Goal: Information Seeking & Learning: Learn about a topic

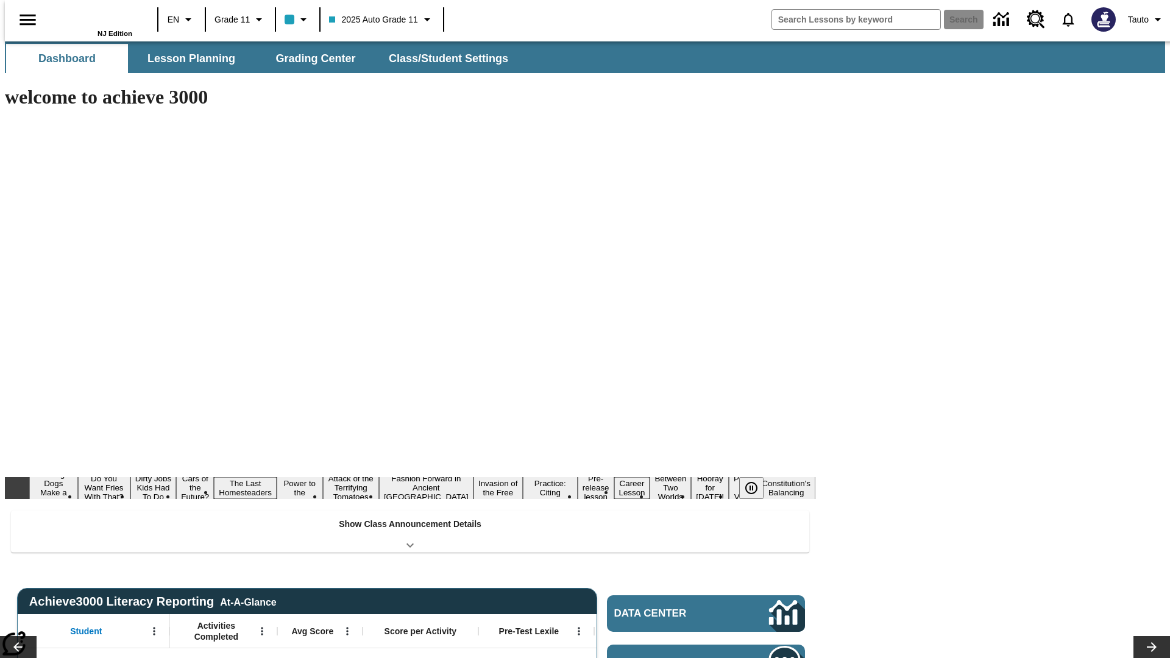
type input "-1"
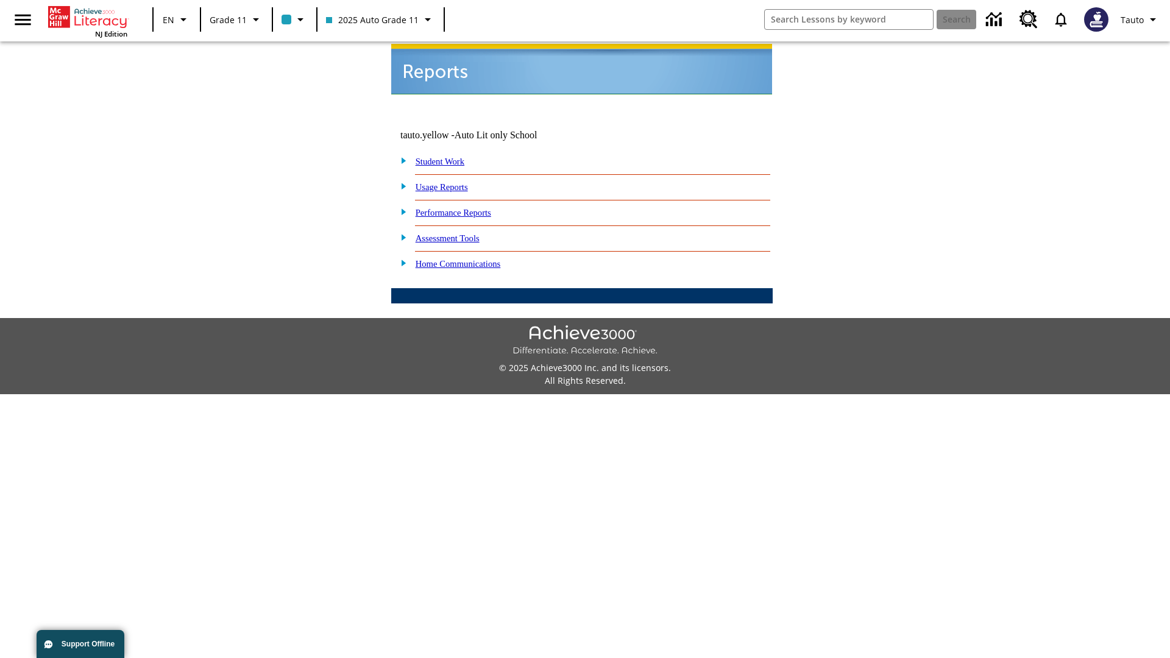
click at [450, 182] on link "Usage Reports" at bounding box center [442, 187] width 52 height 10
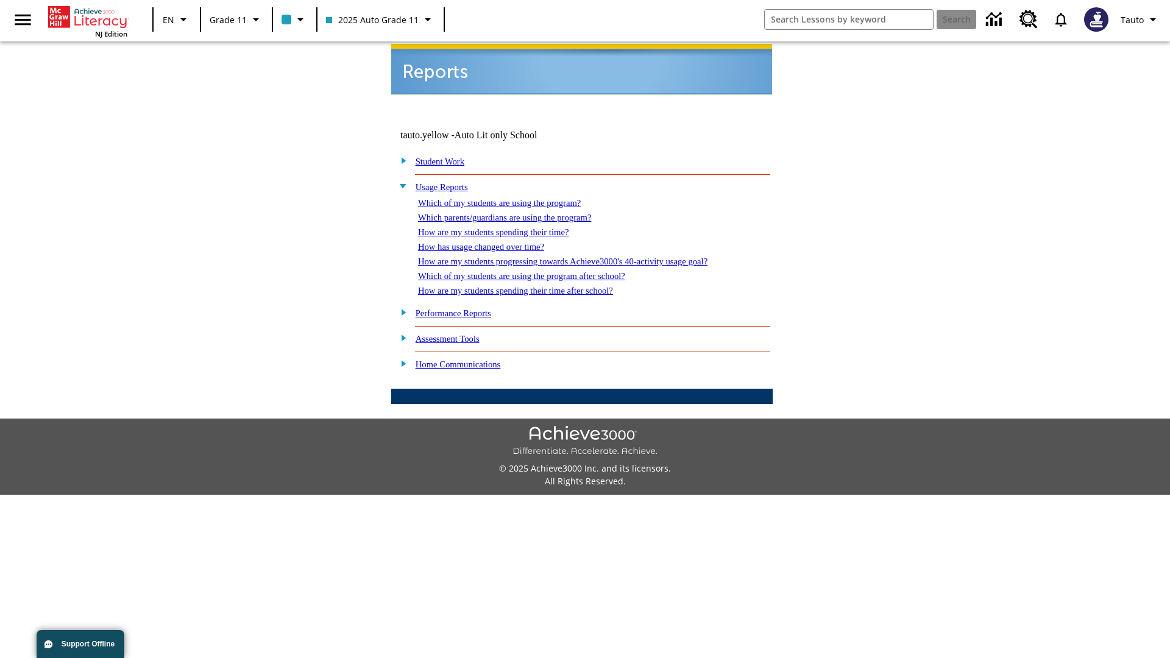
click at [512, 198] on link "Which of my students are using the program?" at bounding box center [499, 203] width 163 height 10
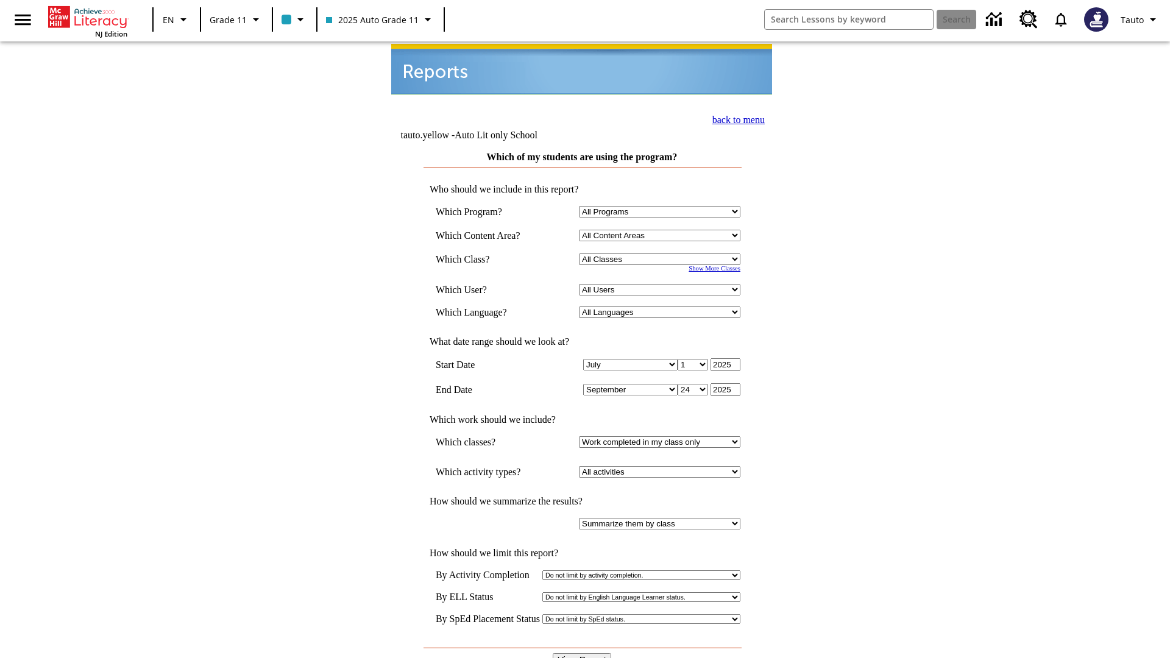
click at [662, 253] on select "Select a Class: All Classes 2025 Auto Grade 11 205 Auto Grade 11 Room 123 Empty…" at bounding box center [659, 259] width 161 height 12
select select "11133141"
click at [662, 284] on select "All Users Puma, Sautoen Puma, Sautoes Puma, Sautoss Twoclasses, Sautoen Twoscho…" at bounding box center [659, 290] width 161 height 12
select select "21437114"
click at [583, 653] on input "View Report" at bounding box center [582, 659] width 58 height 13
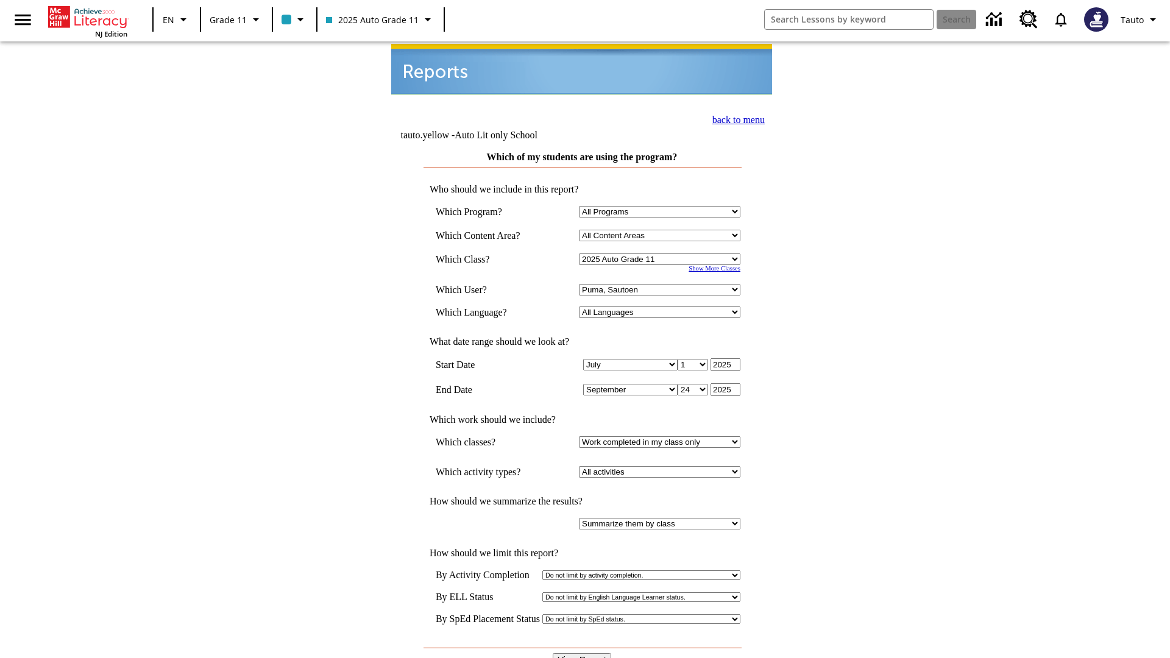
click at [735, 118] on link "back to menu" at bounding box center [738, 120] width 52 height 10
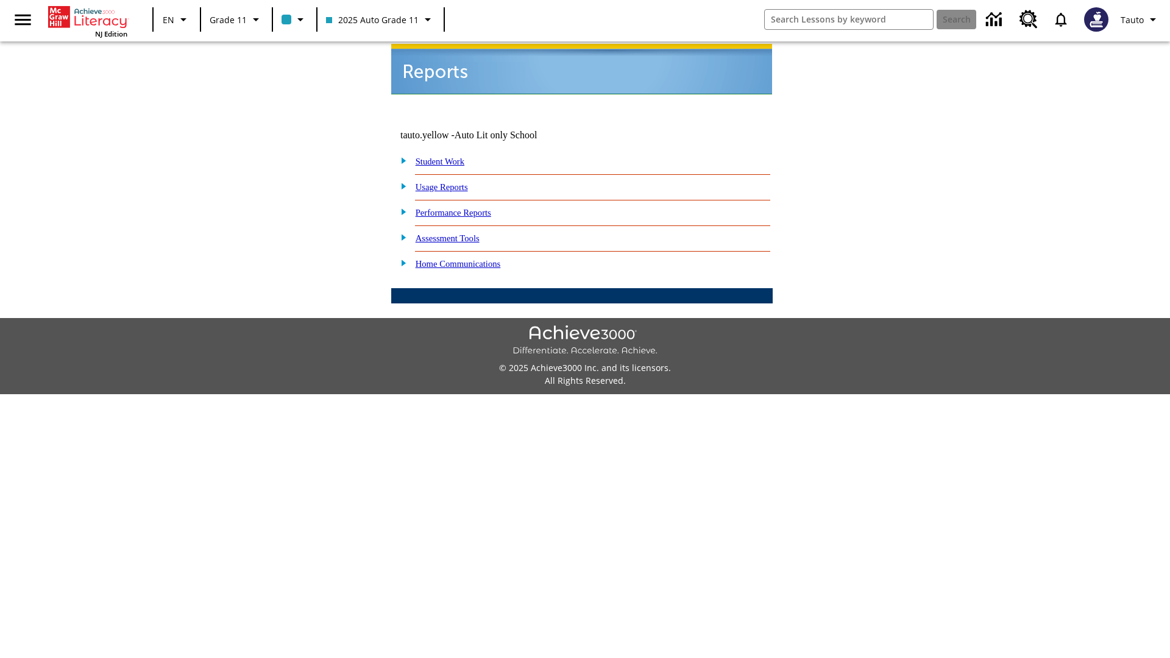
click at [0, 0] on link "Which parents/guardians are using the program?" at bounding box center [0, 0] width 0 height 0
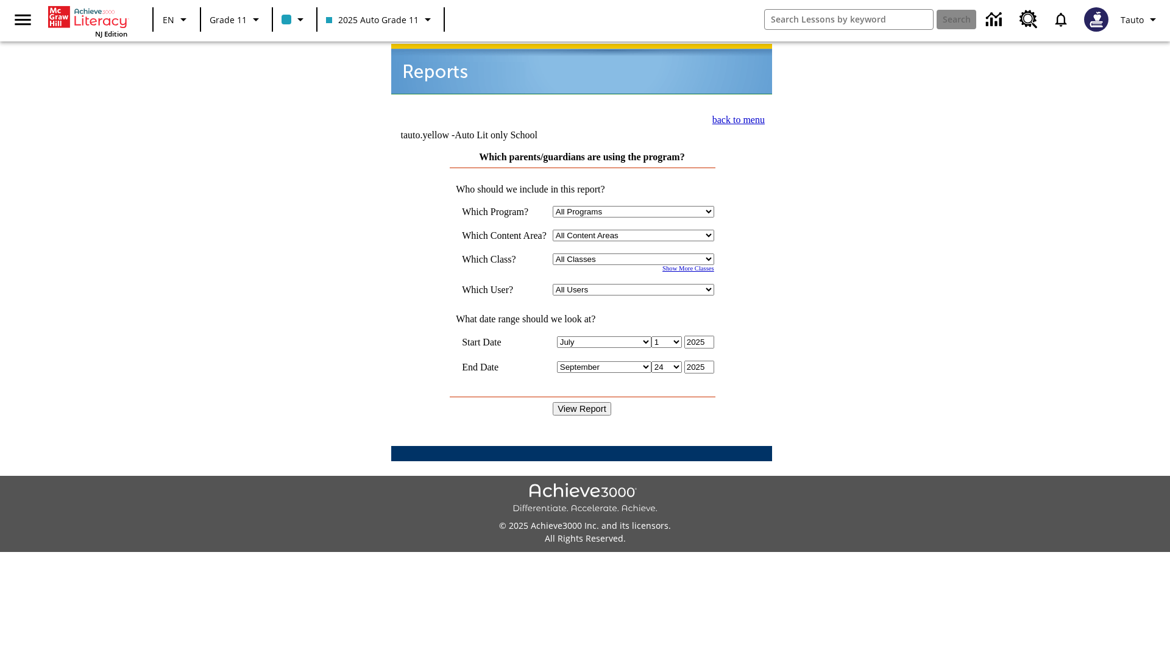
click at [636, 253] on select "Select a Class: All Classes 2025 Auto Grade 11 205 Auto Grade 11 Room 123 Empty…" at bounding box center [633, 259] width 161 height 12
select select "11133141"
click at [636, 284] on select "All Users Puma, Sautoen Puma, Sautoes Puma, Sautoss Twoclasses, Sautoen Twoclas…" at bounding box center [633, 290] width 161 height 12
select select "21437114"
click at [583, 402] on input "View Report" at bounding box center [582, 408] width 58 height 13
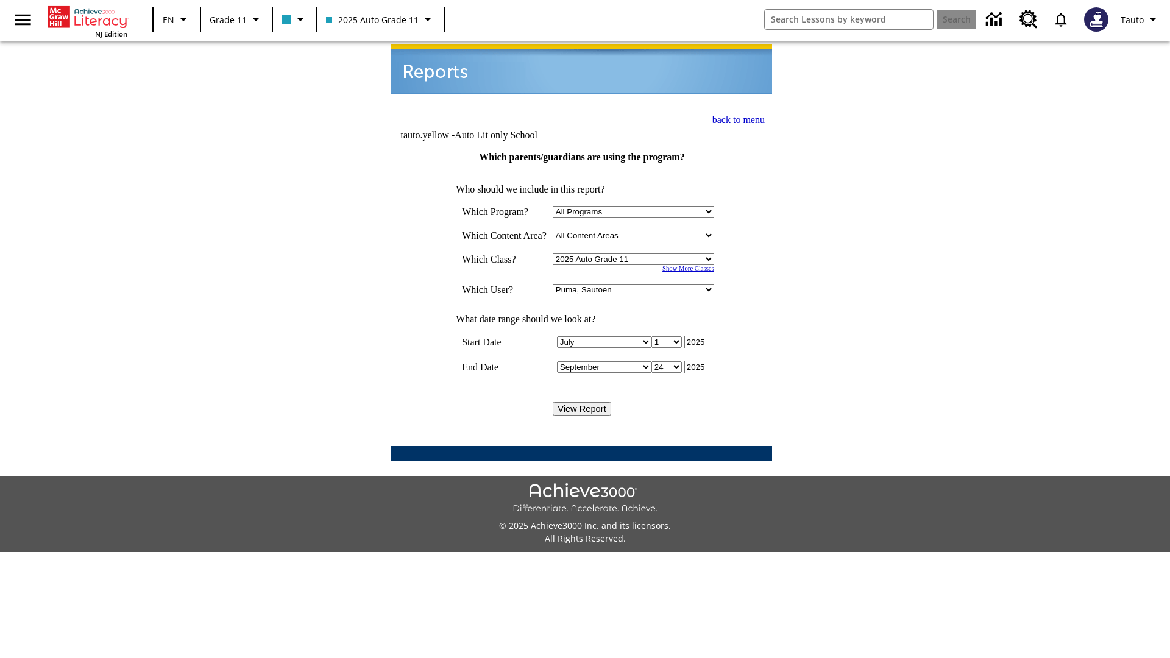
click at [735, 118] on link "back to menu" at bounding box center [738, 120] width 52 height 10
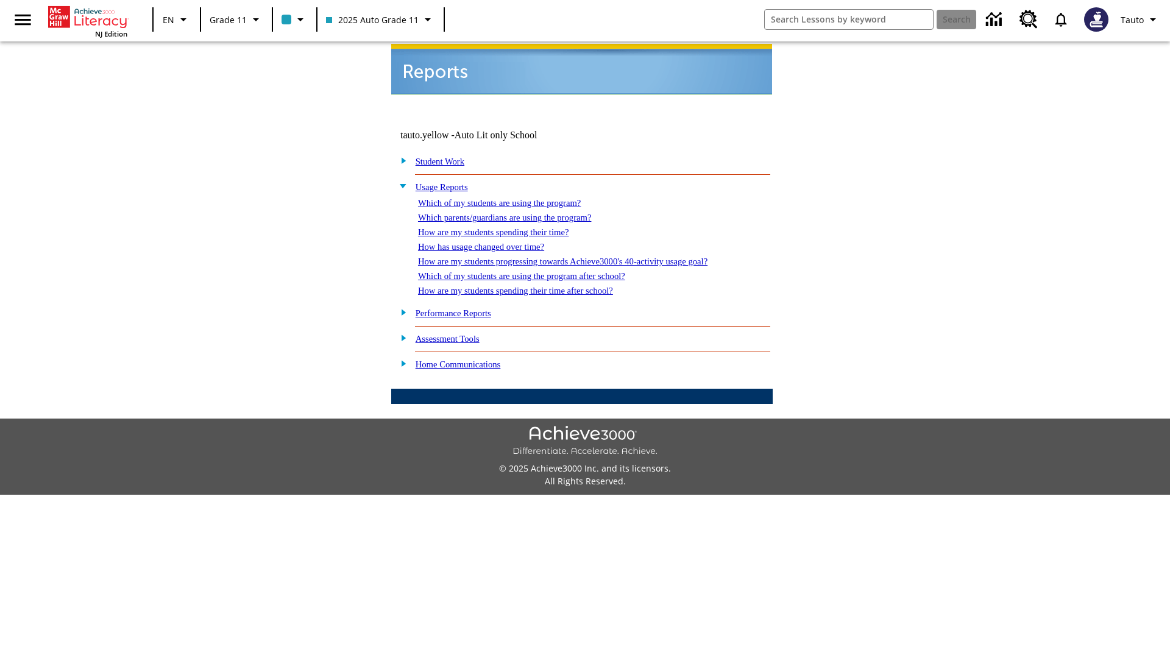
click at [505, 227] on link "How are my students spending their time?" at bounding box center [493, 232] width 151 height 10
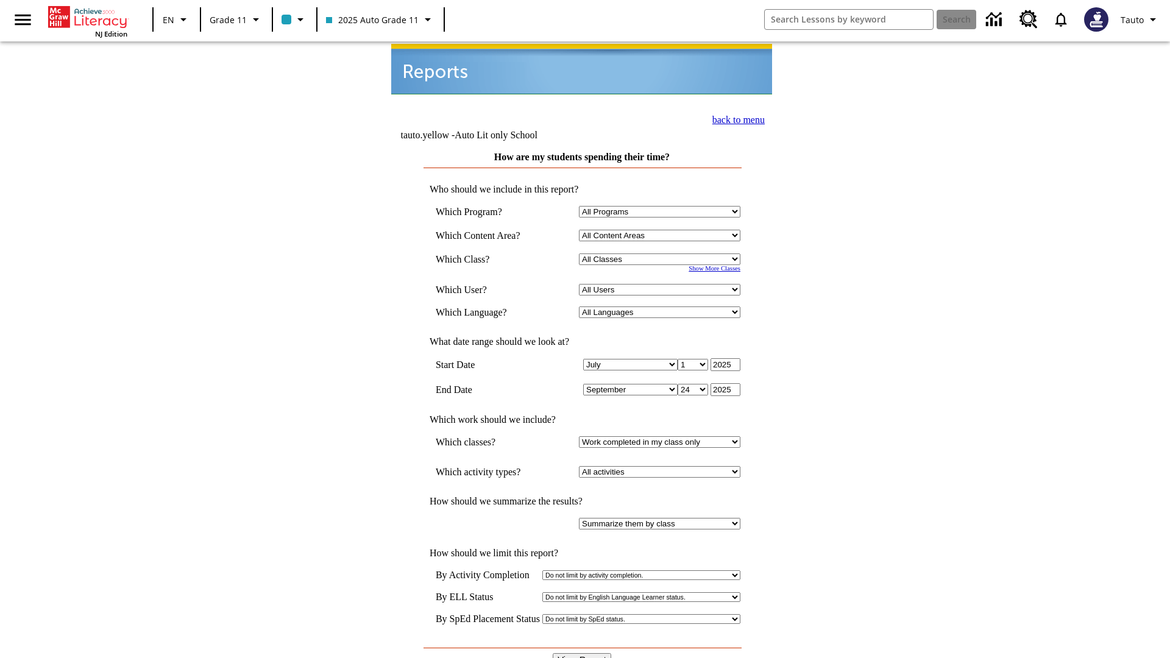
click at [662, 253] on select "Select a Class: All Classes 2025 Auto Grade 11 205 Auto Grade 11 Room 123 Empty…" at bounding box center [659, 259] width 161 height 12
select select "11133141"
click at [662, 284] on select "All Users Puma, Sautoen Puma, Sautoes Puma, Sautoss Twoclasses, Sautoen Twoscho…" at bounding box center [659, 290] width 161 height 12
select select "21437114"
click at [583, 653] on input "View Report" at bounding box center [582, 659] width 58 height 13
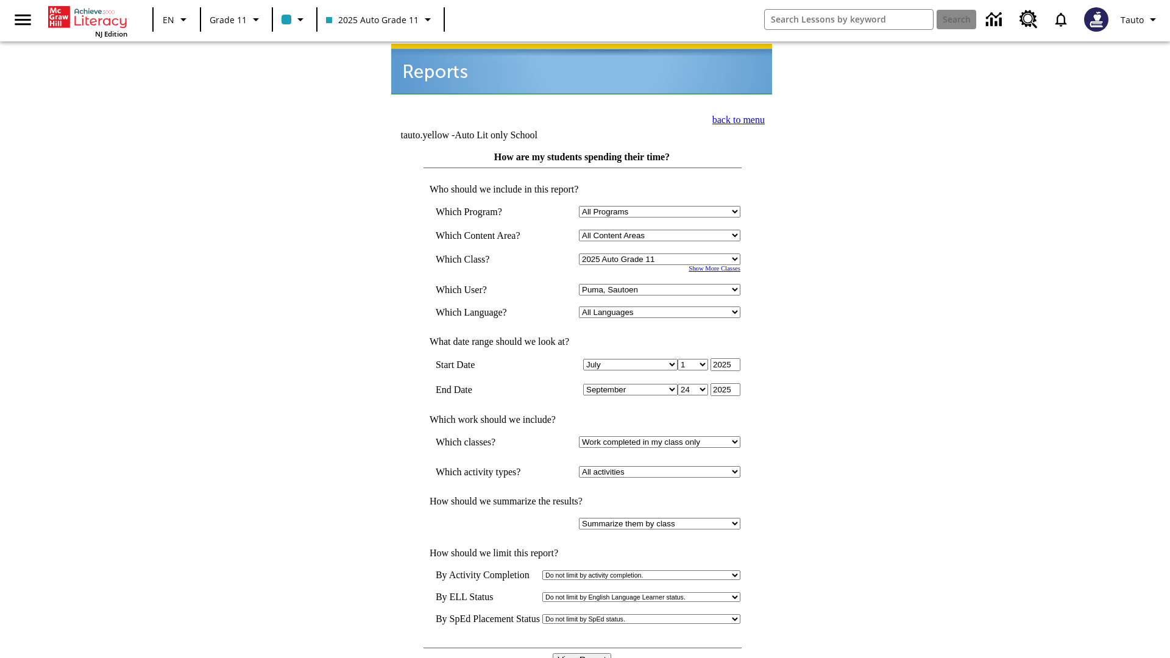
click at [735, 118] on link "back to menu" at bounding box center [738, 120] width 52 height 10
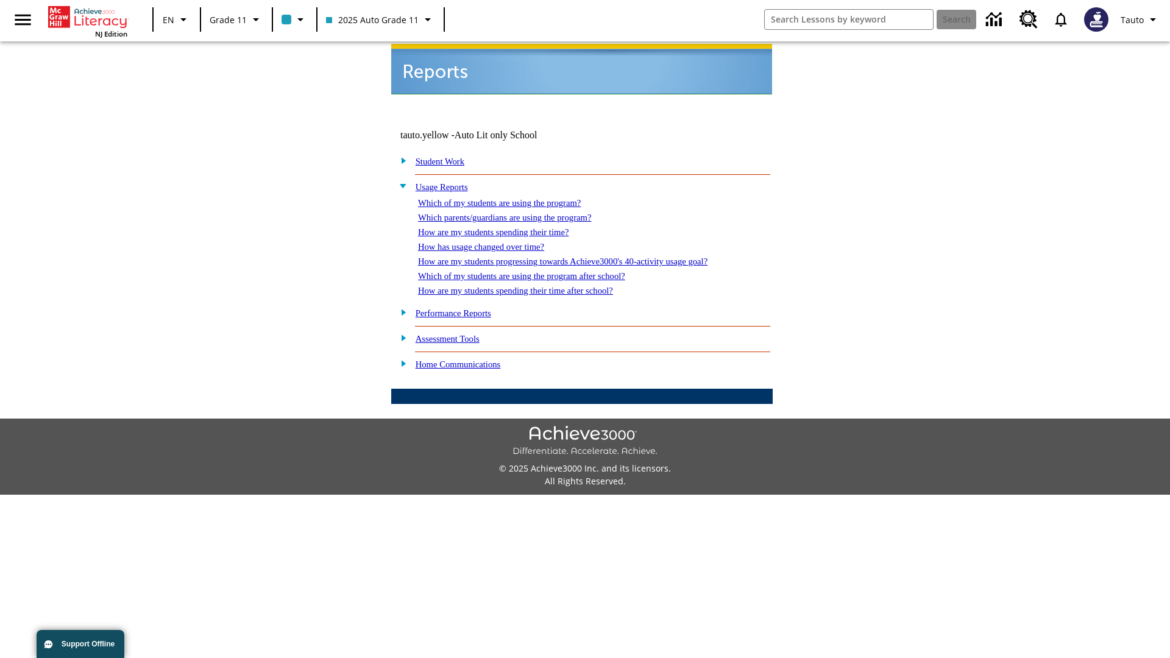
click at [491, 242] on link "How has usage changed over time?" at bounding box center [481, 247] width 126 height 10
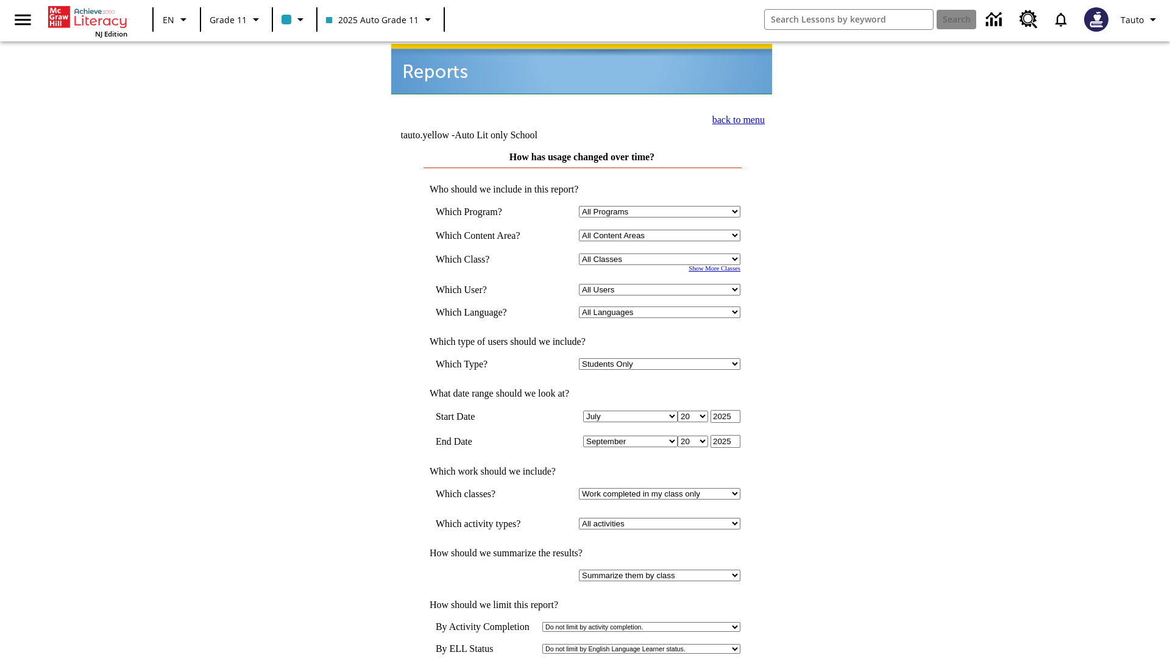
click at [662, 253] on select "Select a Class: All Classes 2025 Auto Grade 11 205 Auto Grade 11 Room 123 Empty…" at bounding box center [659, 259] width 161 height 12
select select "11133141"
click at [662, 284] on select "All Users Puma, Sautoen Puma, Sautoes Puma, Sautoss Twoclasses, Sautoen Twoscho…" at bounding box center [659, 290] width 161 height 12
select select "21437114"
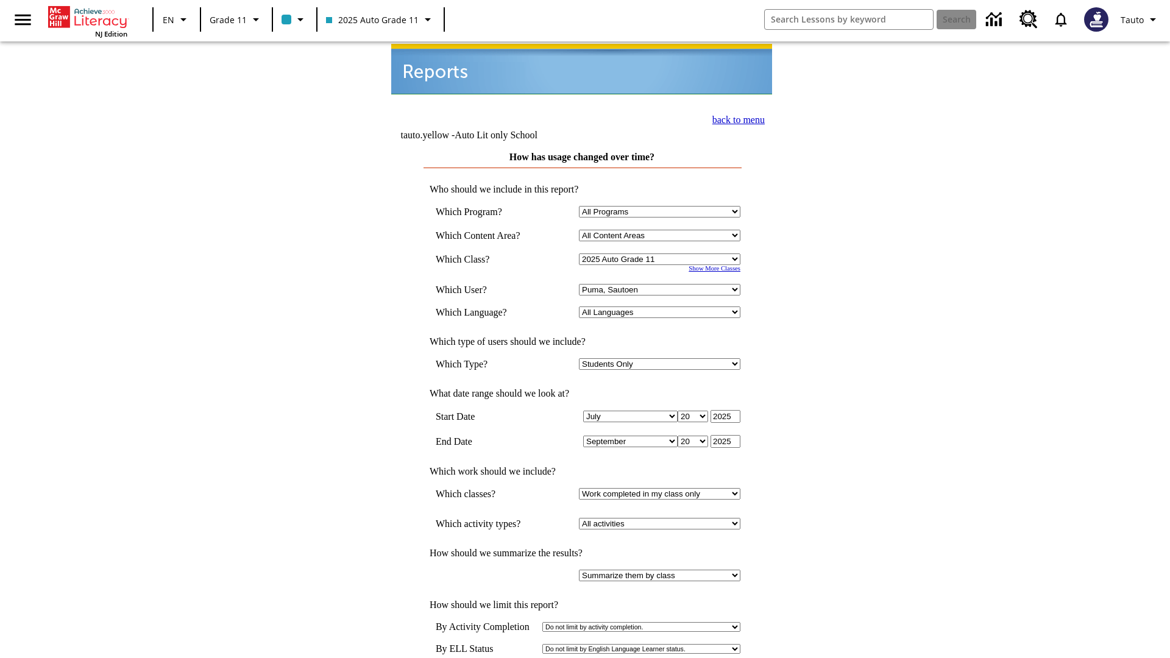
click at [735, 118] on link "back to menu" at bounding box center [738, 120] width 52 height 10
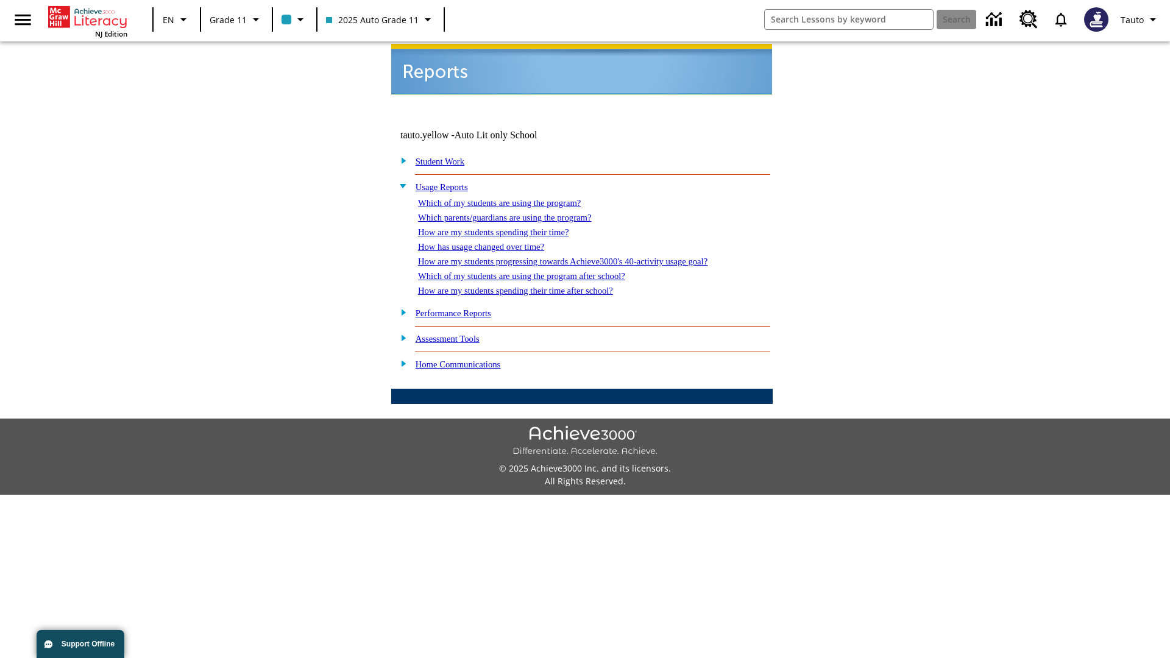
click at [584, 257] on link "How are my students progressing towards Achieve3000's 40-activity usage goal?" at bounding box center [562, 262] width 289 height 10
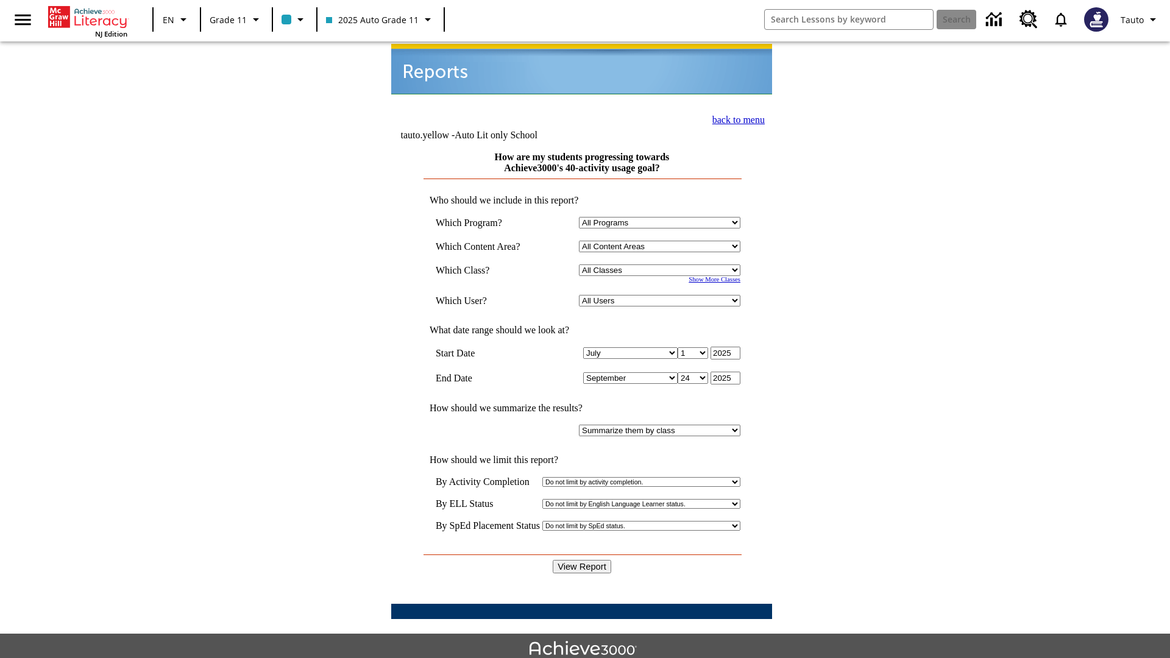
click at [662, 264] on select "Select a Class: All Classes 2025 Auto Grade 11 205 Auto Grade 11 Room 123 Empty…" at bounding box center [659, 270] width 161 height 12
select select "11133141"
click at [662, 295] on select "All Users Puma, Sautoen Puma, Sautoes Puma, Sautoss Twoclasses, Sautoen Twoscho…" at bounding box center [659, 301] width 161 height 12
select select "21437114"
click at [583, 560] on input "View Report" at bounding box center [582, 566] width 58 height 13
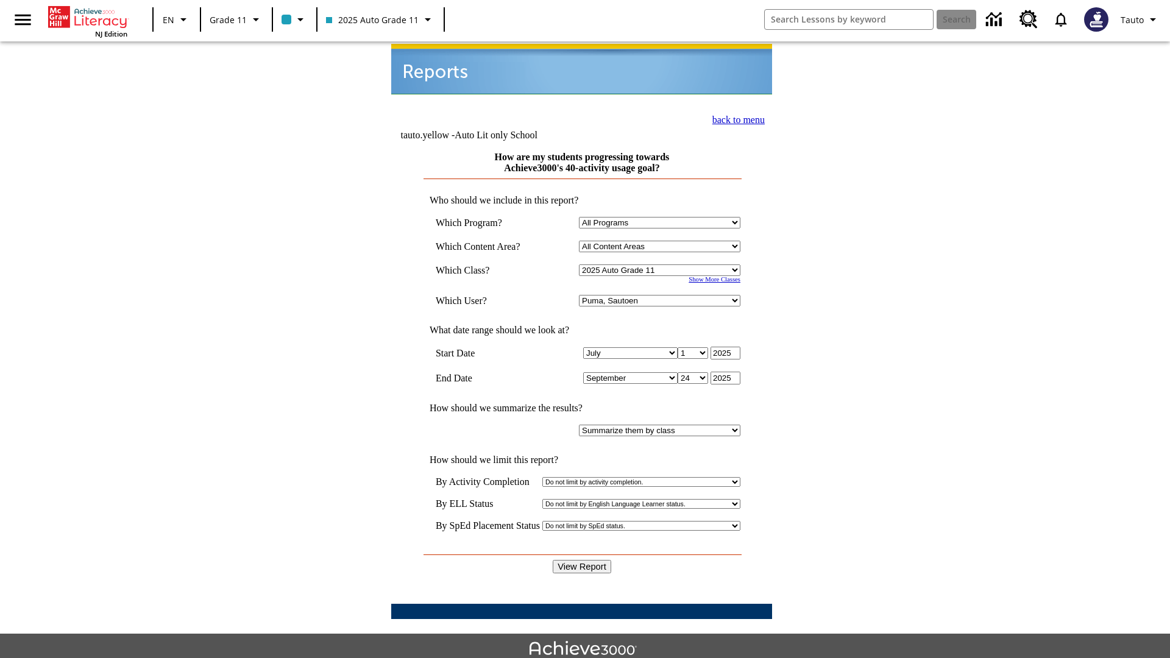
click at [735, 118] on link "back to menu" at bounding box center [738, 120] width 52 height 10
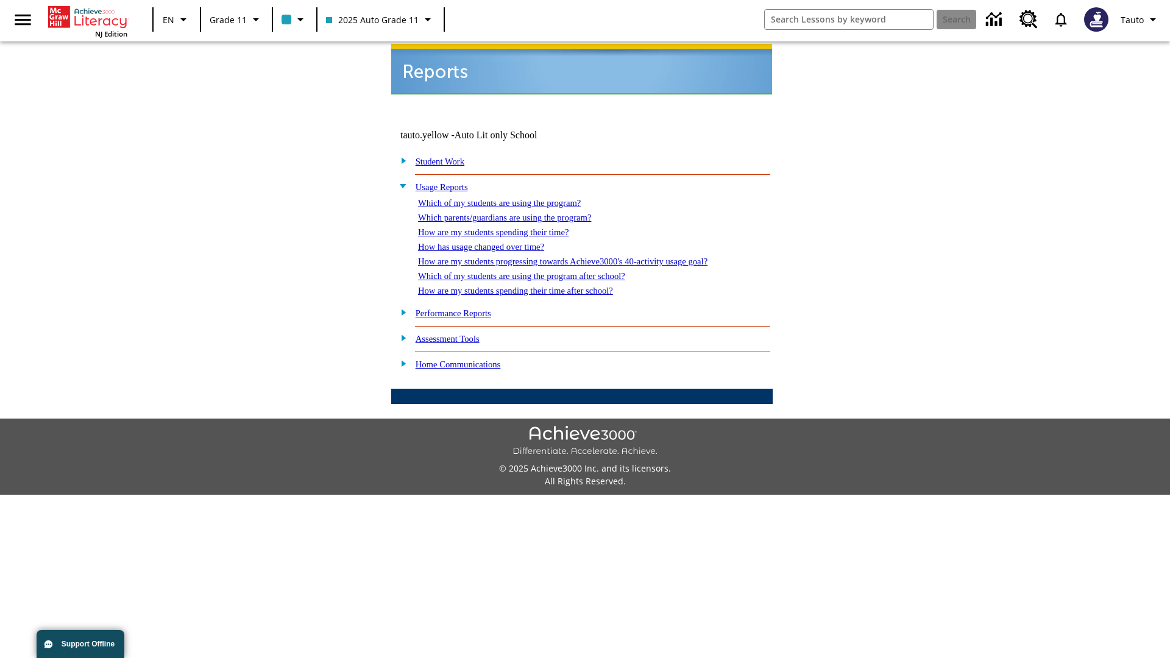
click at [537, 271] on link "Which of my students are using the program after school?" at bounding box center [521, 276] width 207 height 10
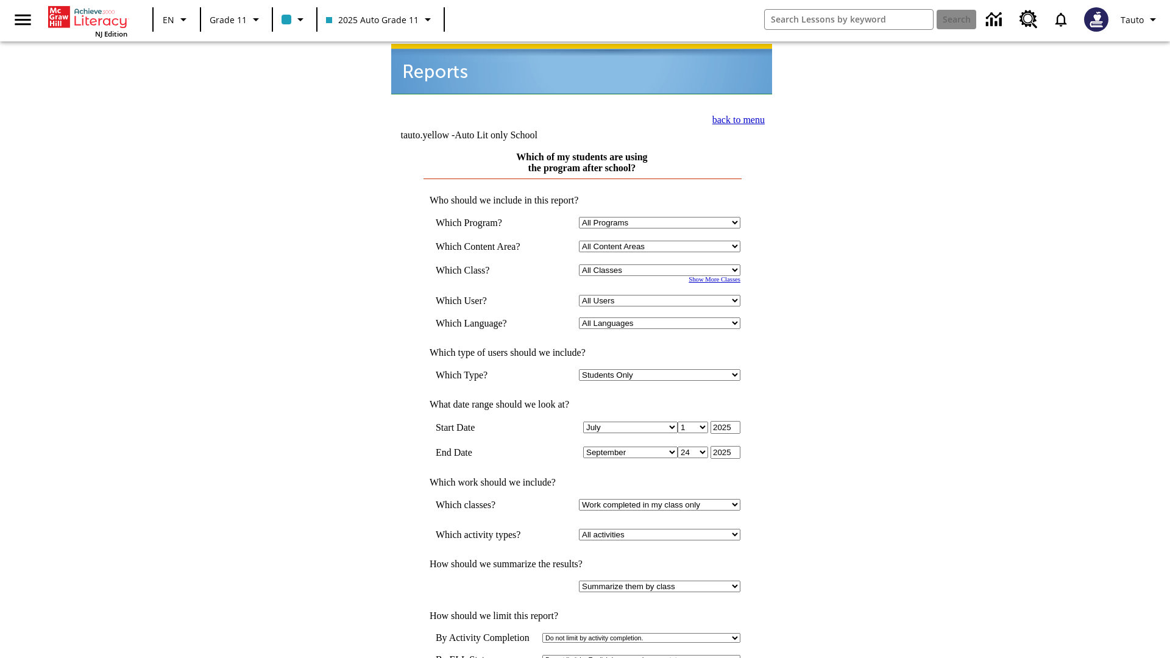
click at [662, 264] on select "Select a Class: All Classes 2025 Auto Grade 11 205 Auto Grade 11 Room 123 Empty…" at bounding box center [659, 270] width 161 height 12
select select "11133141"
select select "21437114"
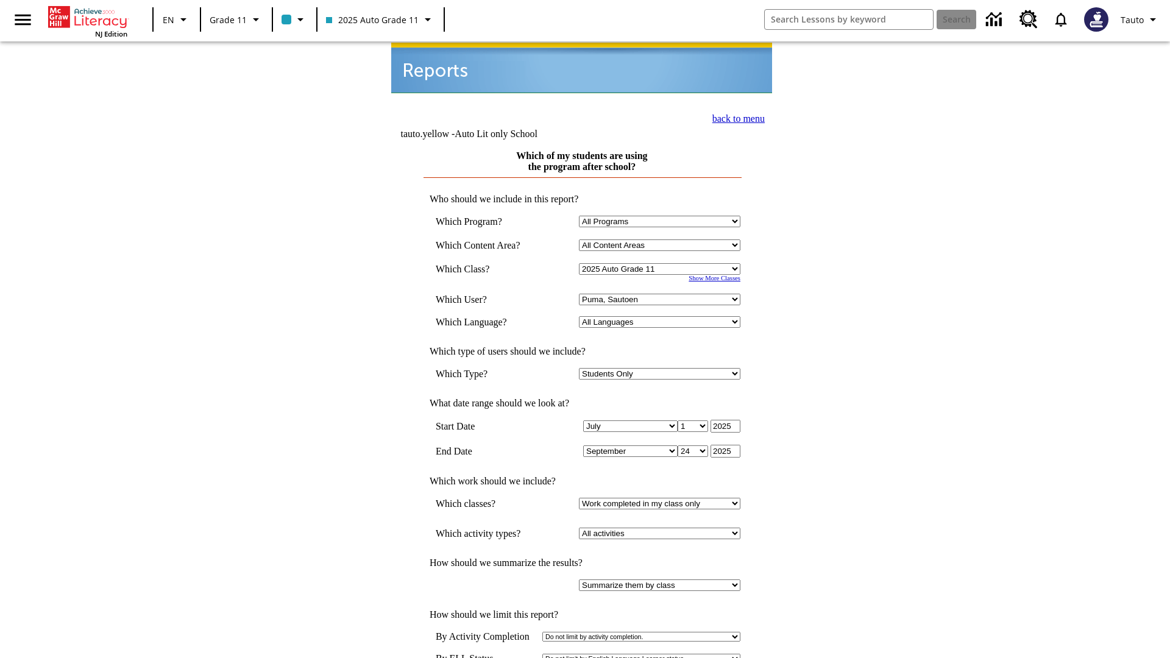
click at [735, 117] on link "back to menu" at bounding box center [738, 118] width 52 height 10
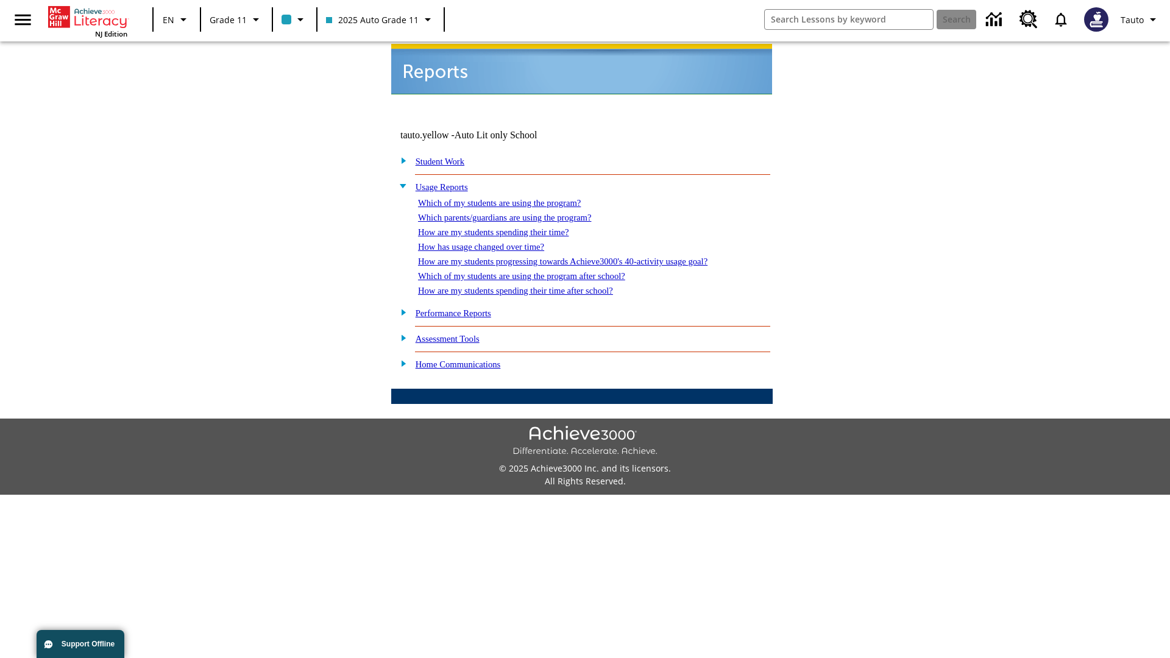
click at [530, 286] on link "How are my students spending their time after school?" at bounding box center [515, 291] width 195 height 10
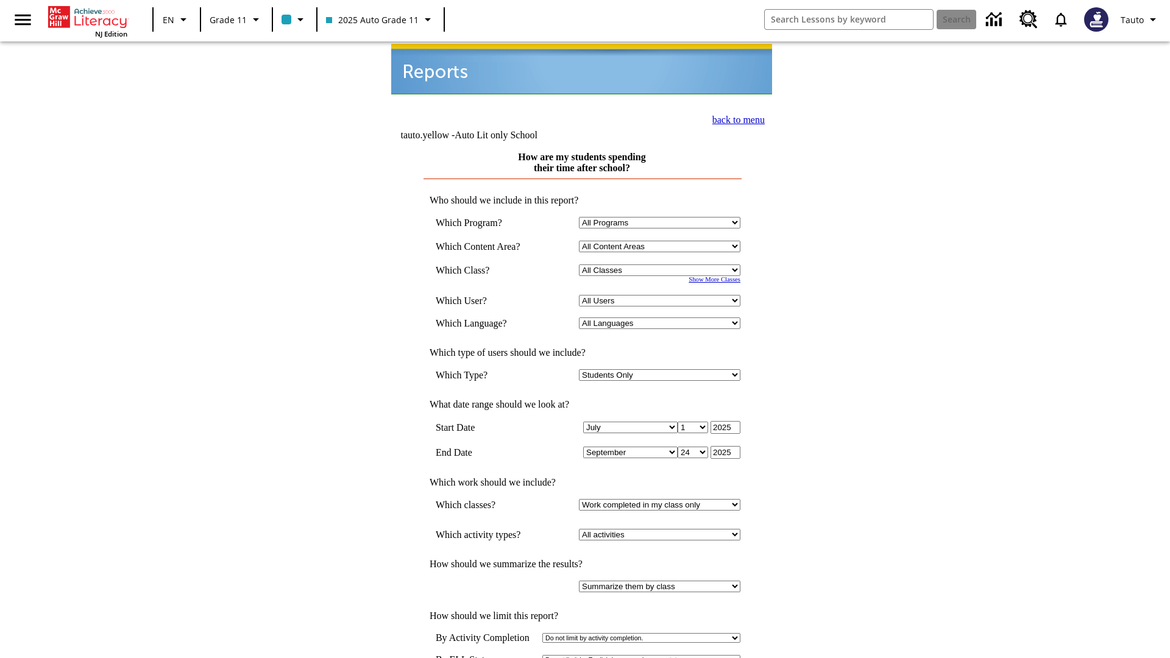
select select "11133141"
click at [662, 295] on select "All Users Puma, Sautoen Puma, Sautoes Puma, Sautoss Twoclasses, Sautoen Twoscho…" at bounding box center [659, 301] width 161 height 12
select select "21437114"
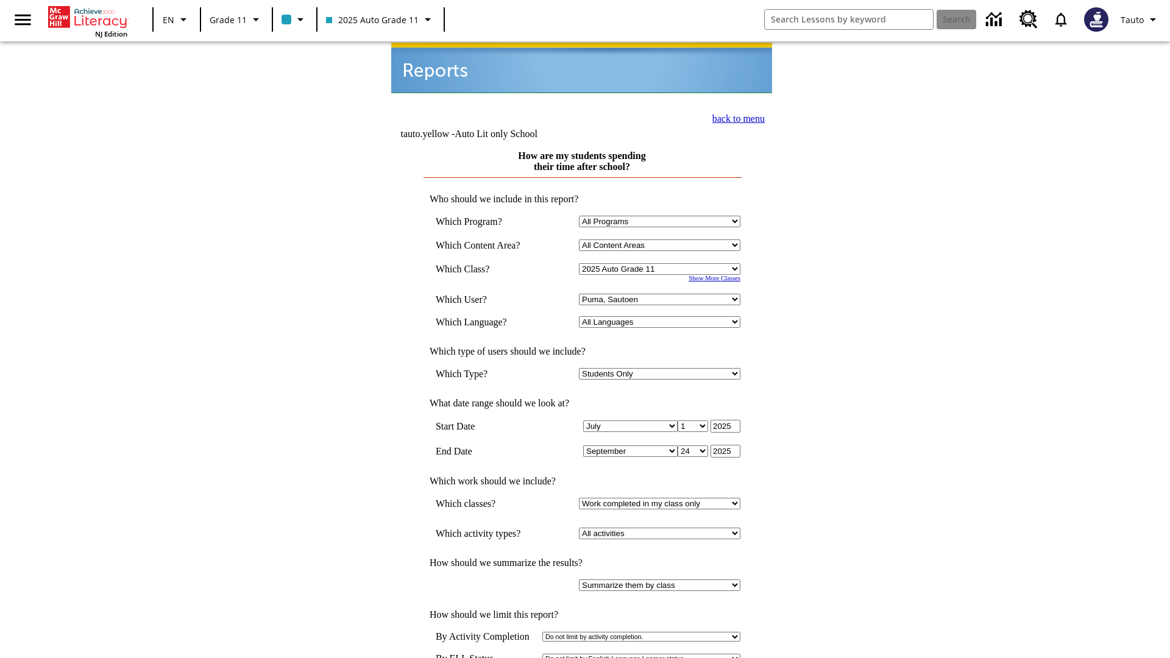
click at [735, 117] on link "back to menu" at bounding box center [738, 118] width 52 height 10
